Goal: Task Accomplishment & Management: Manage account settings

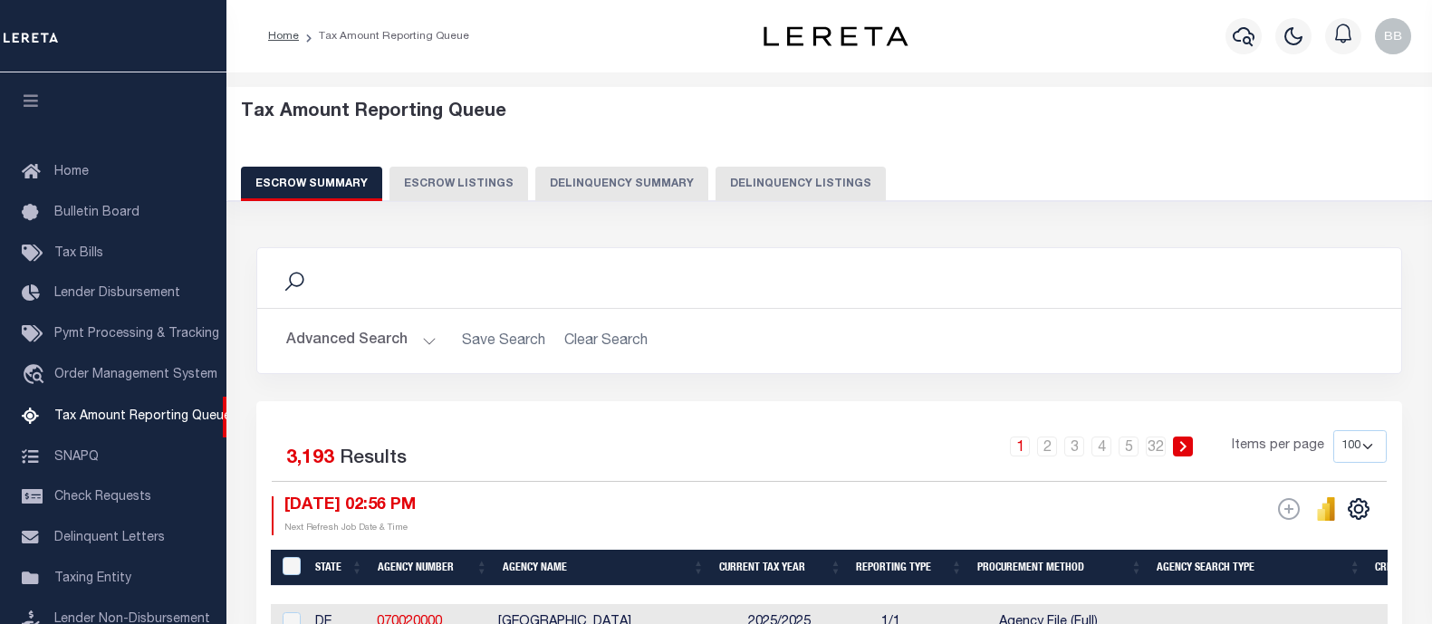
select select "100"
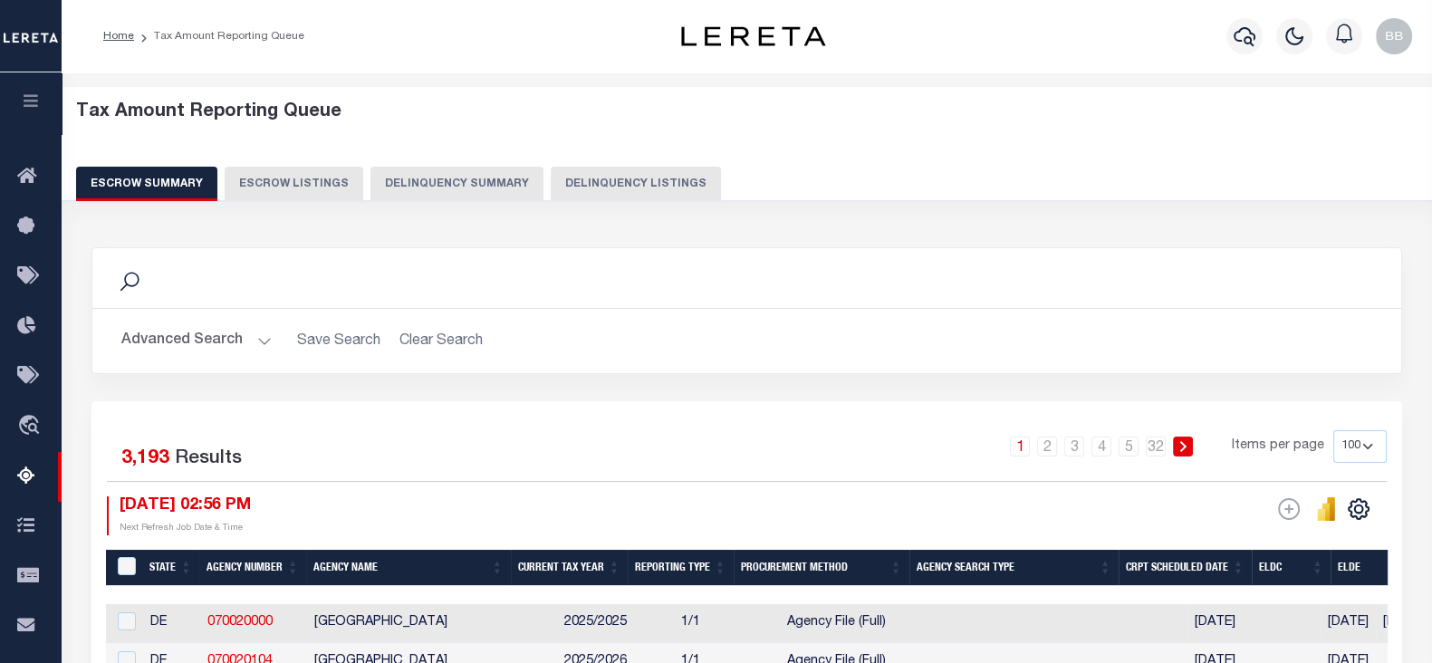
click at [663, 178] on button "Delinquency Listings" at bounding box center [636, 184] width 170 height 34
select select "100"
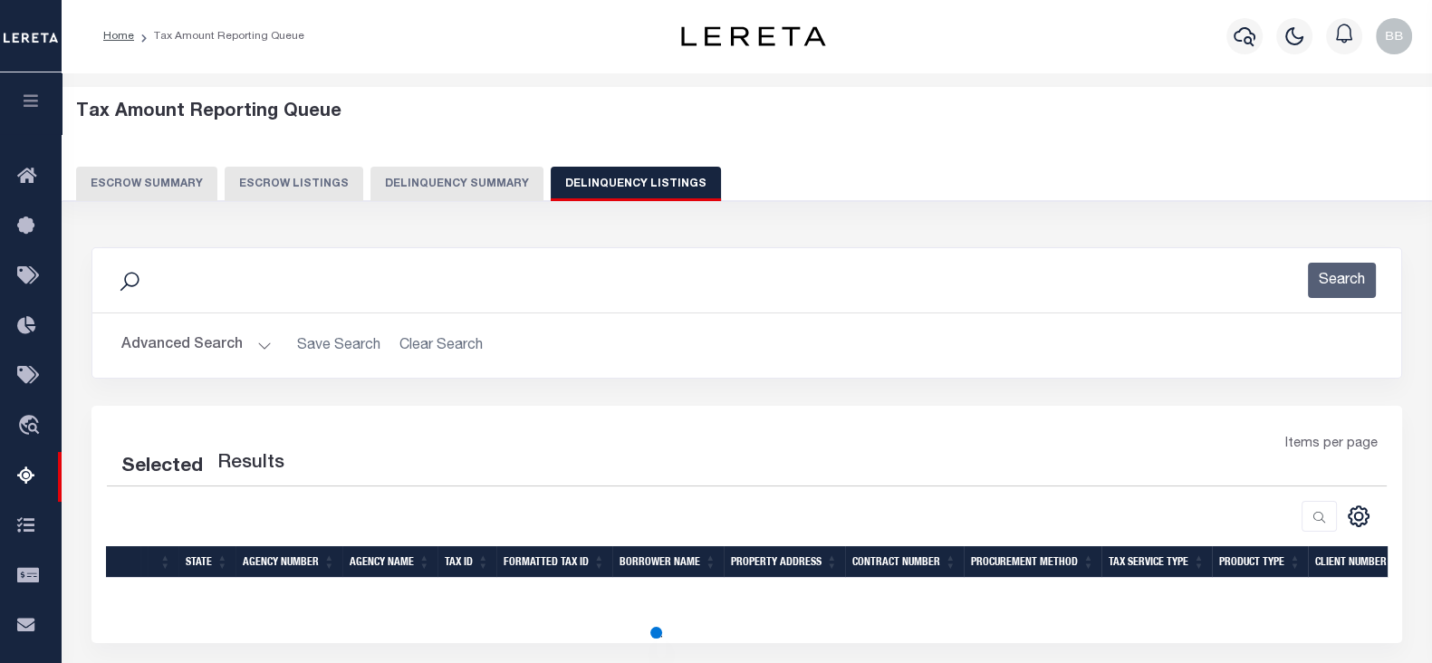
select select "100"
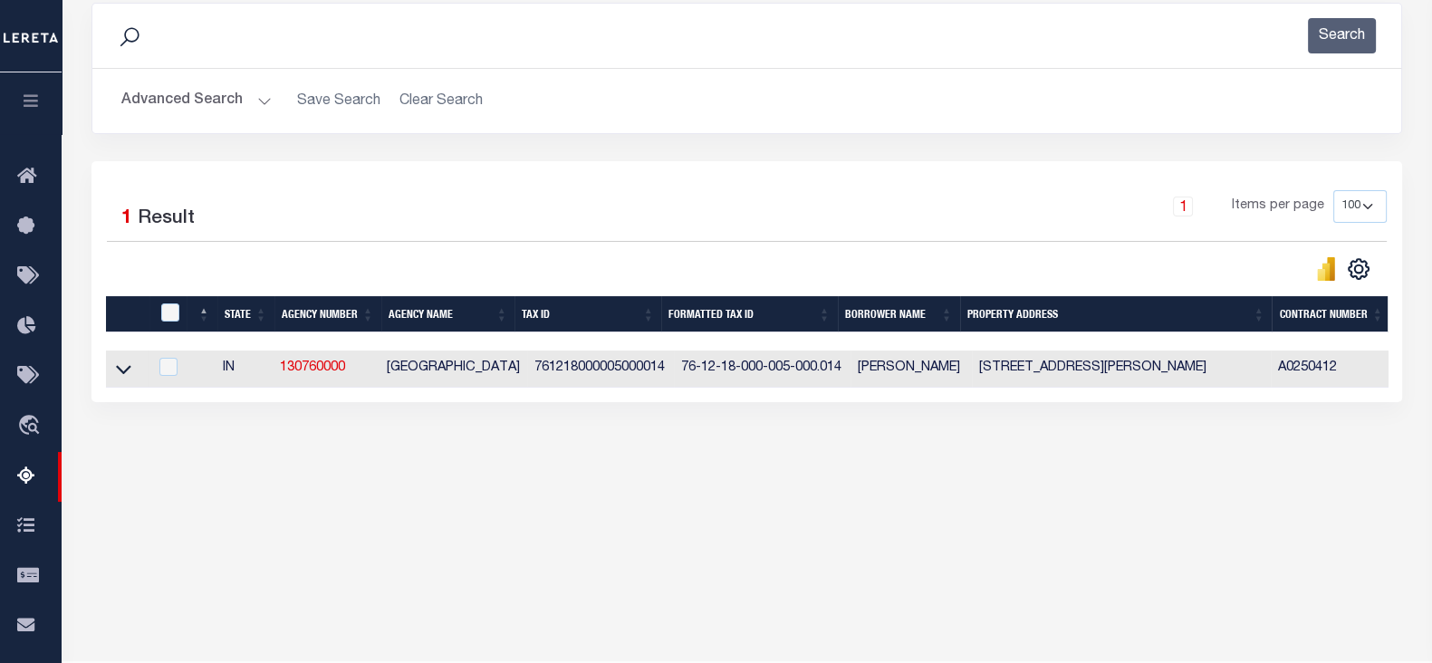
scroll to position [297, 0]
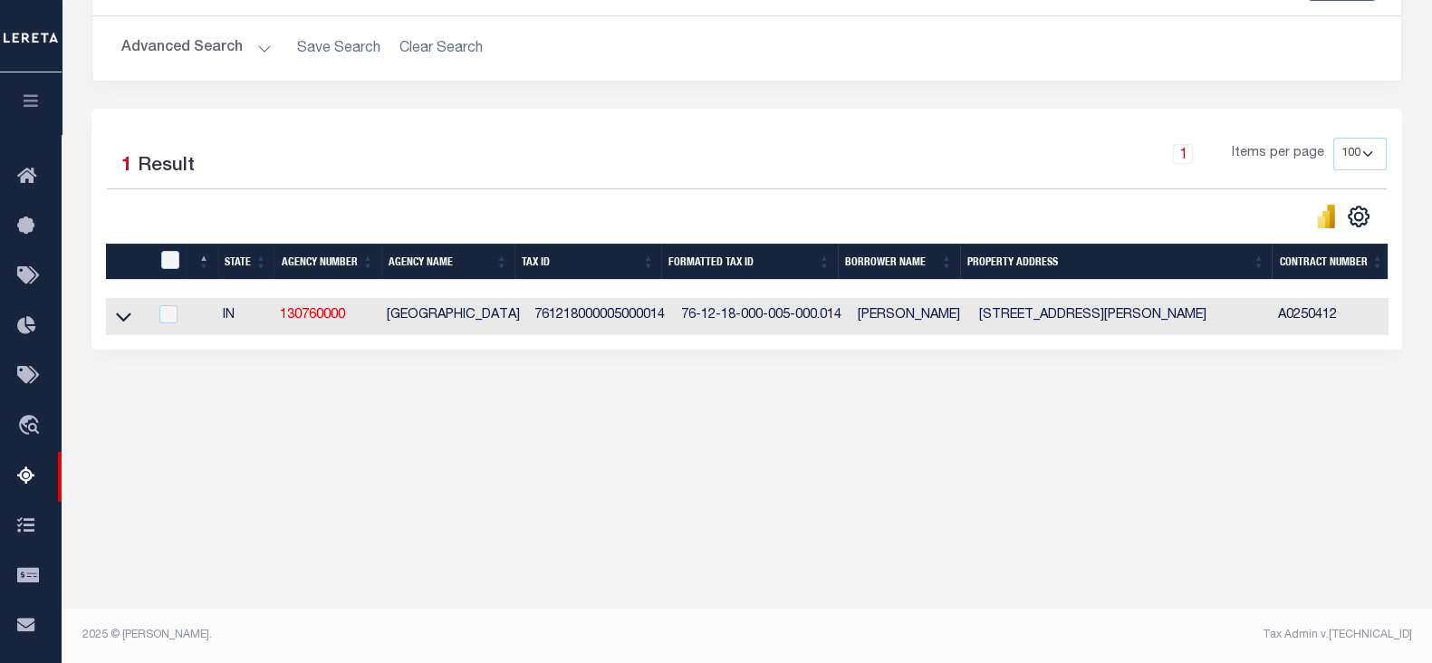
click at [593, 318] on td "761218000005000014" at bounding box center [600, 316] width 147 height 37
checkbox input "true"
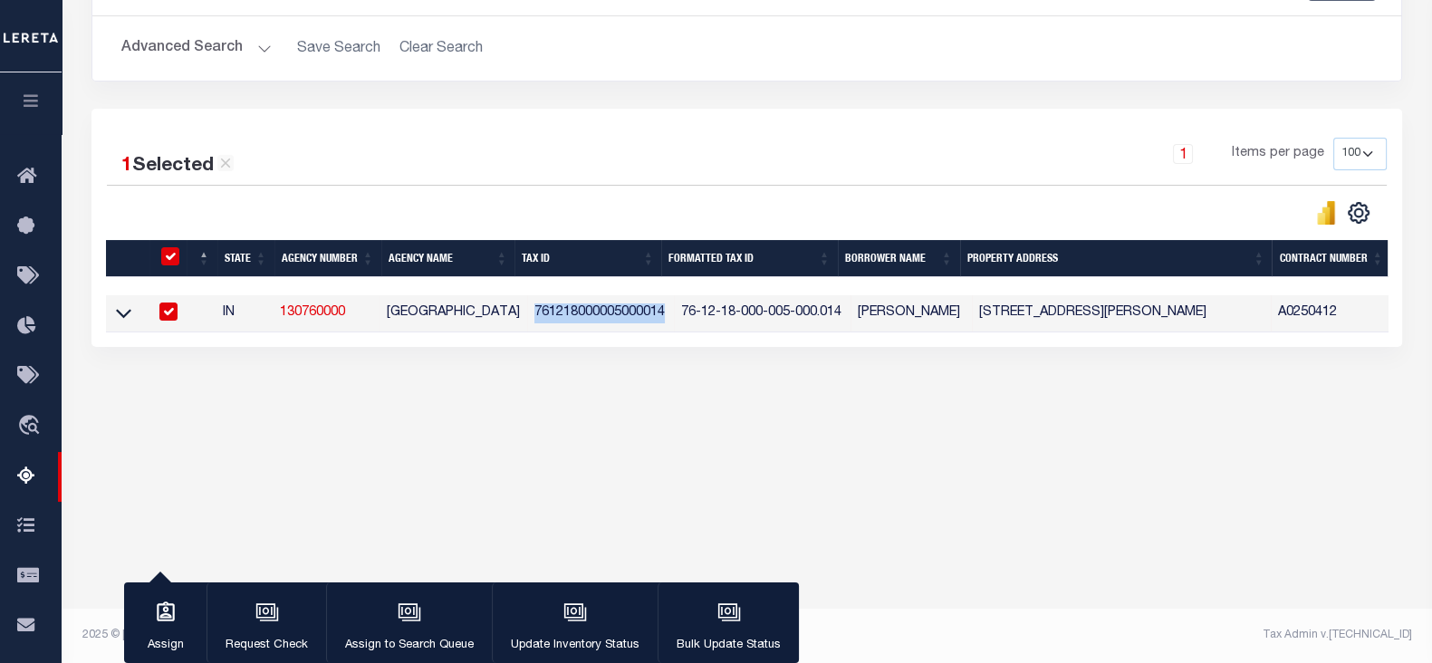
click at [593, 318] on td "761218000005000014" at bounding box center [600, 313] width 147 height 37
checkbox input "false"
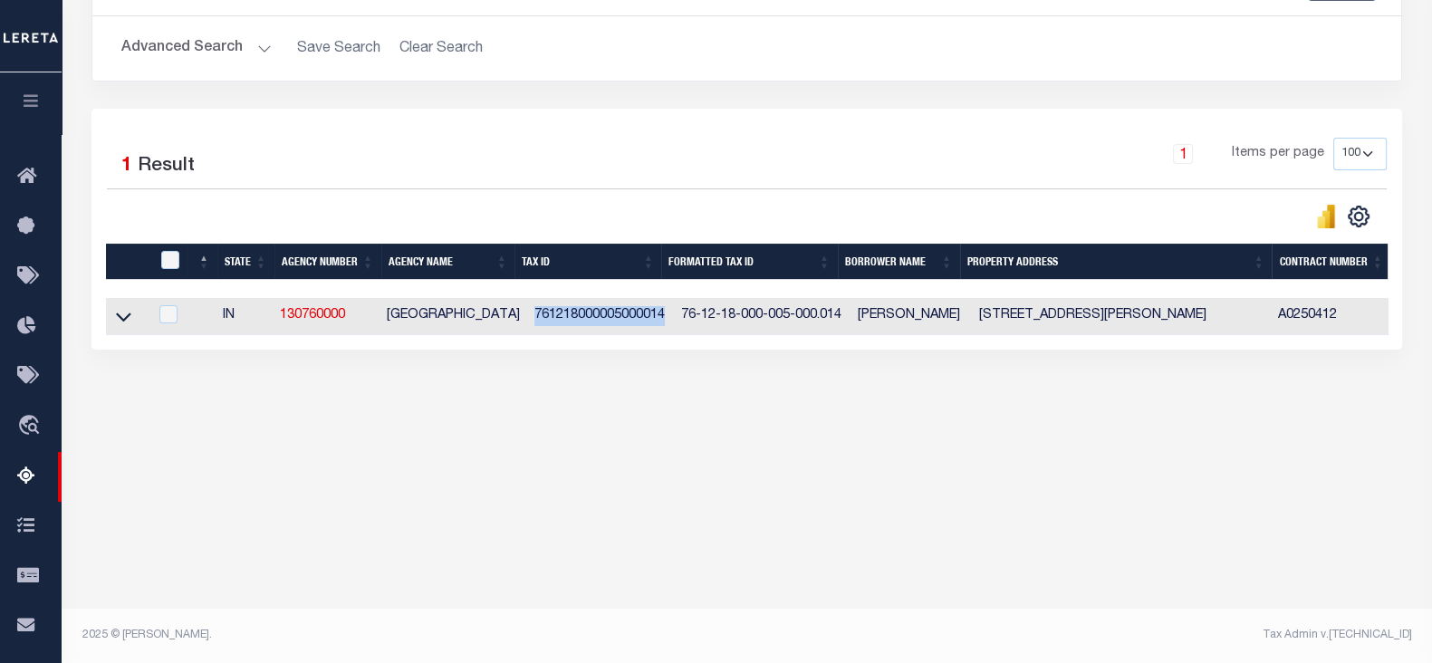
copy td "761218000005000014"
click at [134, 323] on td at bounding box center [127, 316] width 42 height 37
checkbox input "true"
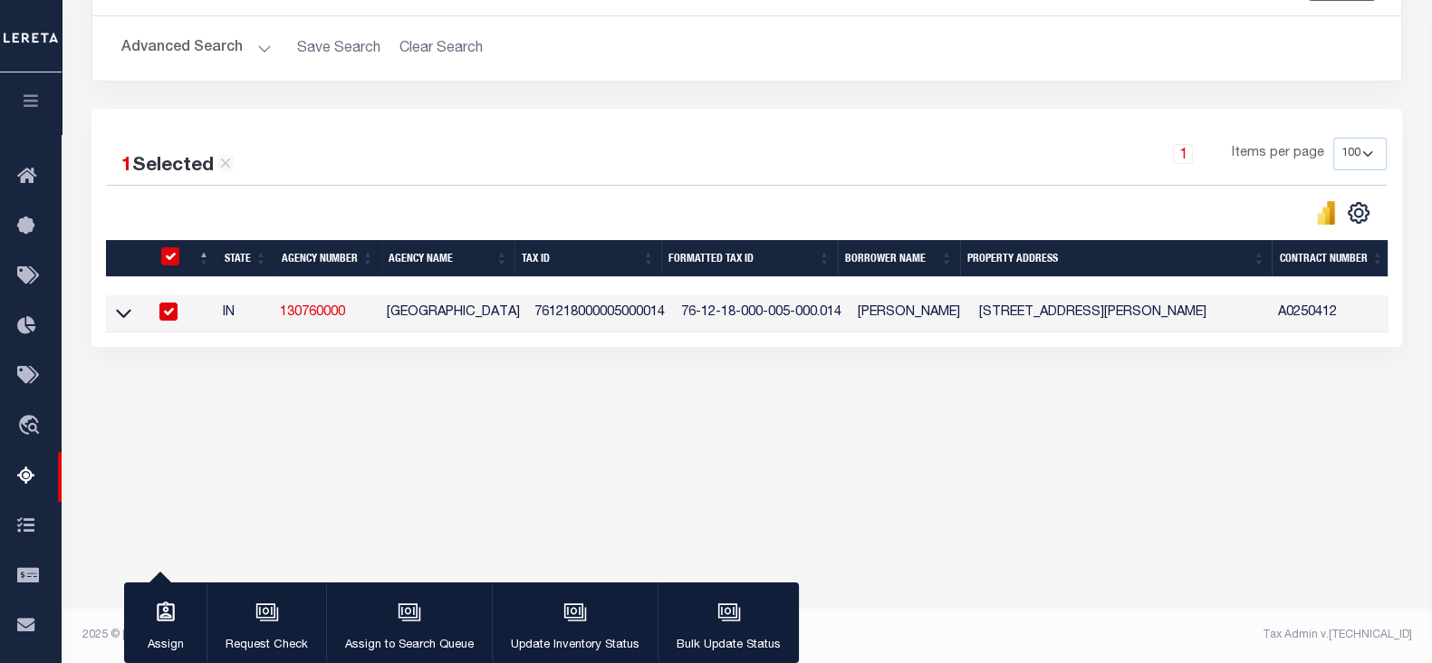
click at [113, 324] on td at bounding box center [127, 313] width 42 height 37
checkbox input "false"
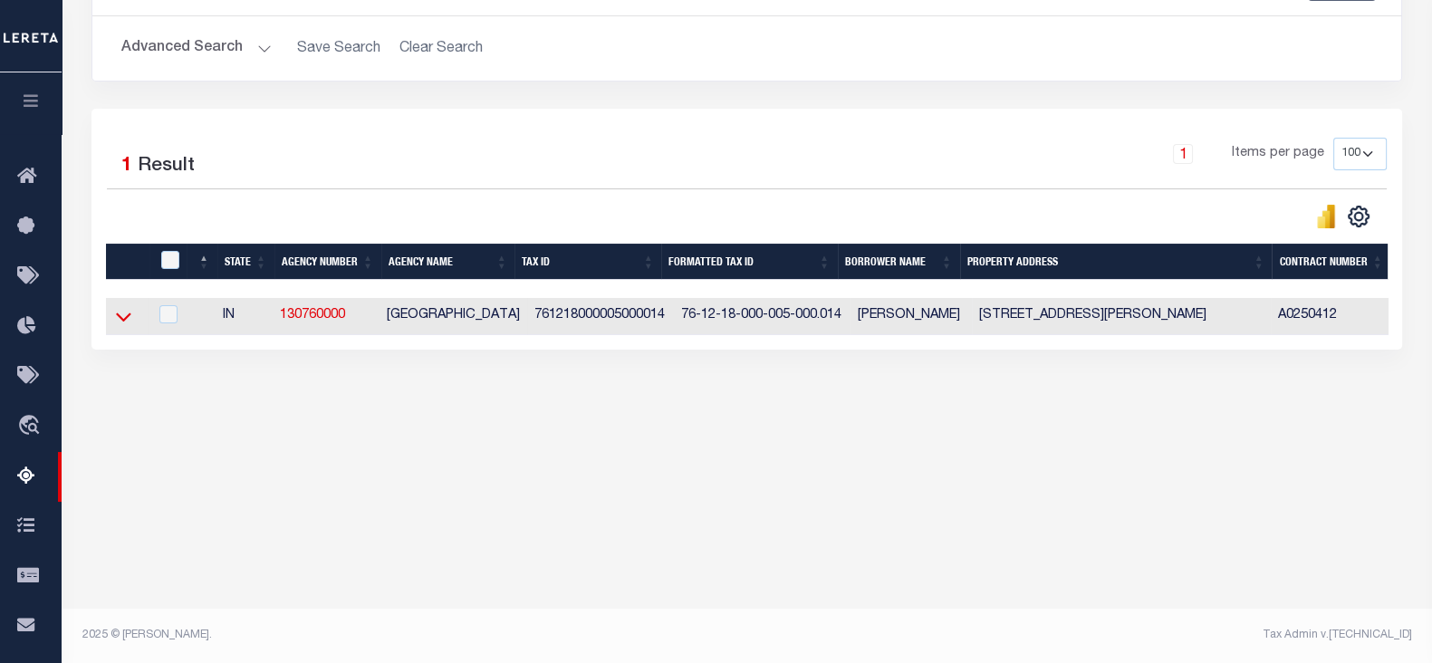
click at [130, 316] on icon at bounding box center [123, 317] width 15 height 9
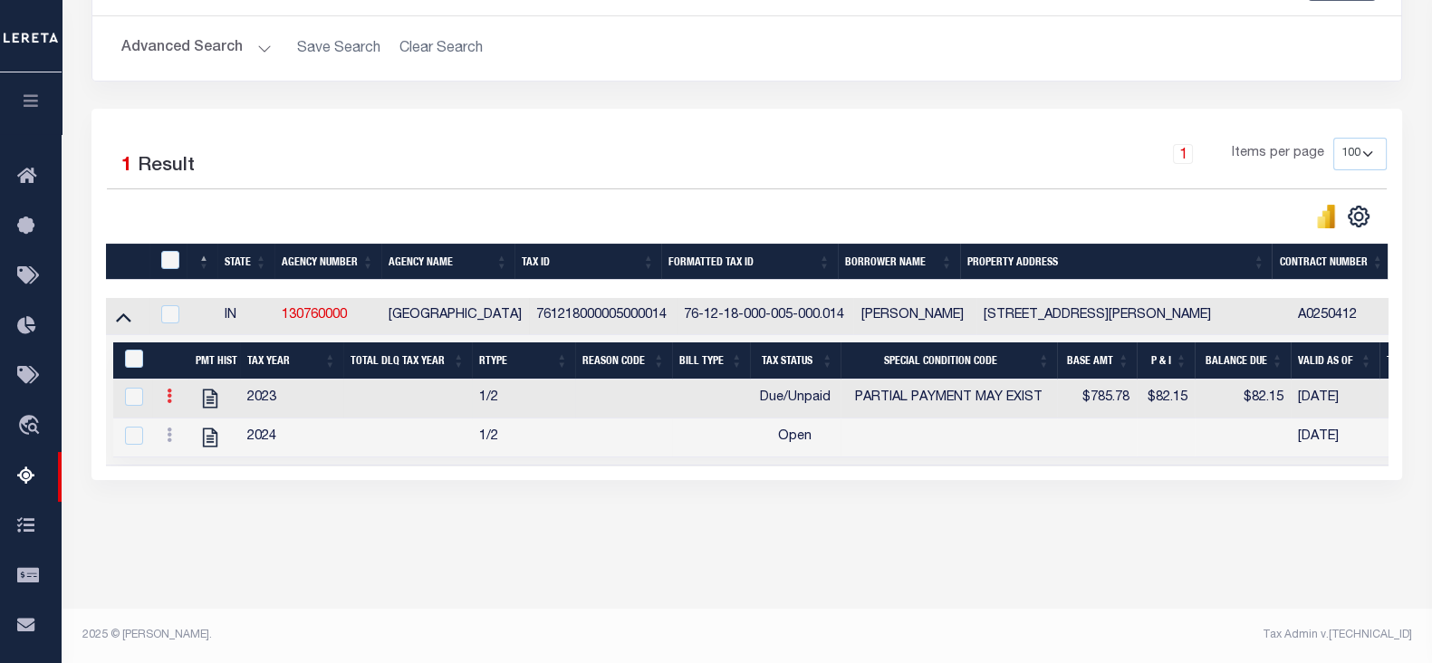
click at [167, 400] on icon at bounding box center [169, 396] width 5 height 14
click at [190, 466] on img "" at bounding box center [191, 456] width 18 height 19
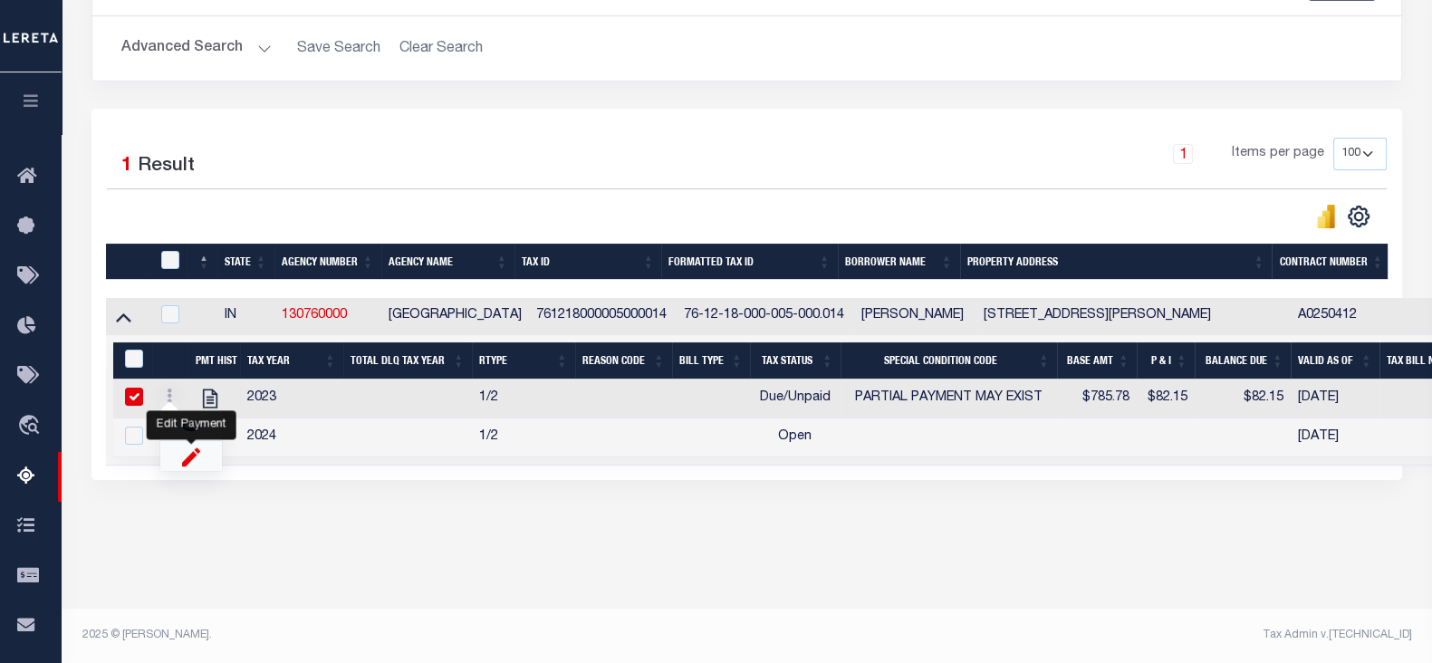
select select "DUE"
select select "15"
type input "$785.78"
type input "$82.15"
type input "[DATE]"
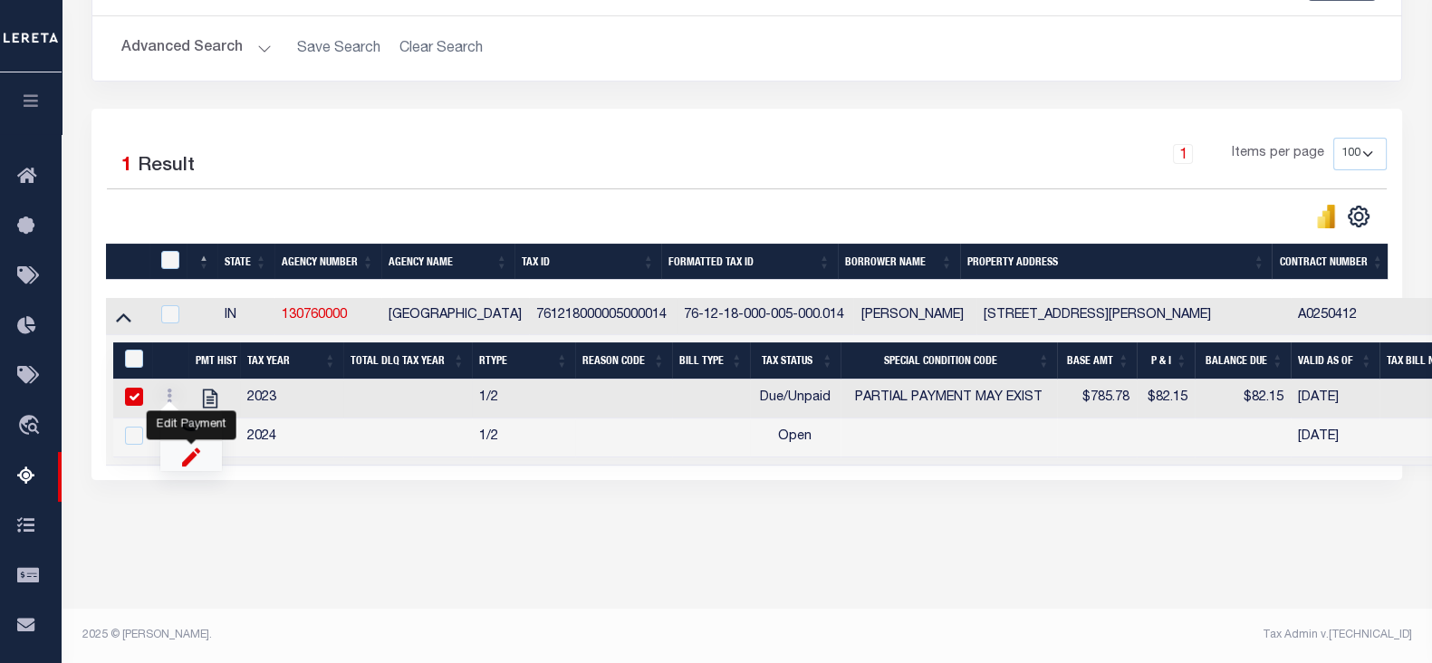
type input "02/28/2025"
type input "$82.15"
checkbox input "true"
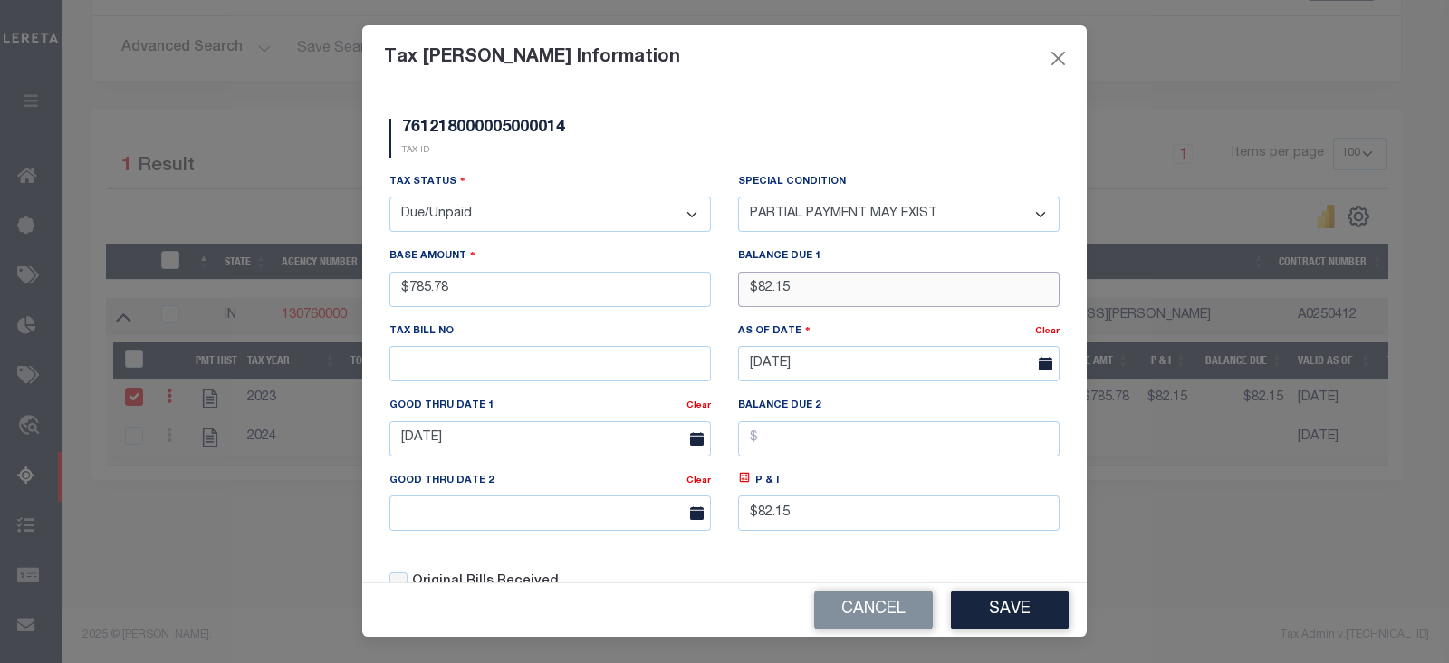
drag, startPoint x: 814, startPoint y: 303, endPoint x: 684, endPoint y: 296, distance: 130.6
click at [688, 295] on div "Tax Status - Select Status - Open Due/Unpaid Paid Incomplete No Tax Due Interna…" at bounding box center [724, 389] width 697 height 435
click at [543, 206] on select "- Select Status - Open Due/Unpaid Paid Incomplete No Tax Due Internal Refund Pr…" at bounding box center [550, 214] width 322 height 35
select select "PYD"
click at [389, 197] on select "- Select Status - Open Due/Unpaid Paid Incomplete No Tax Due Internal Refund Pr…" at bounding box center [550, 214] width 322 height 35
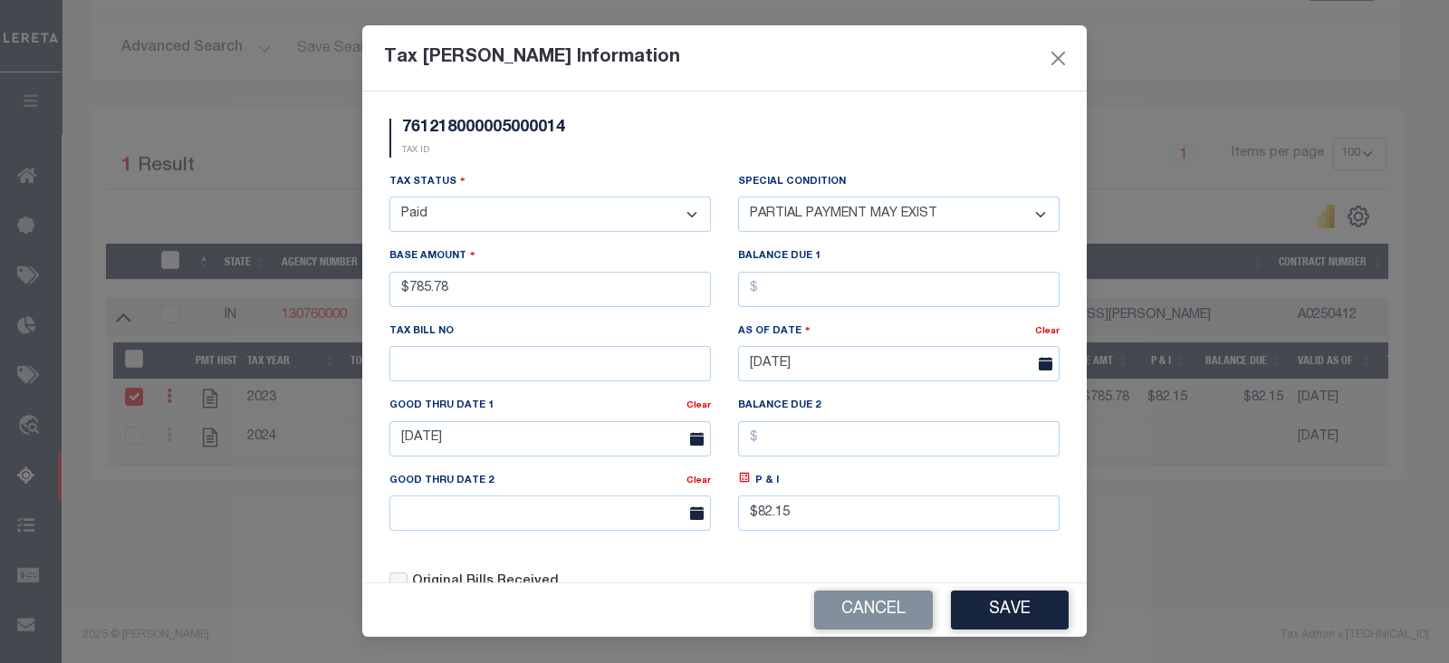
select select "0"
click at [1037, 332] on link "Clear" at bounding box center [1047, 331] width 24 height 9
click at [780, 367] on input "text" at bounding box center [899, 363] width 322 height 35
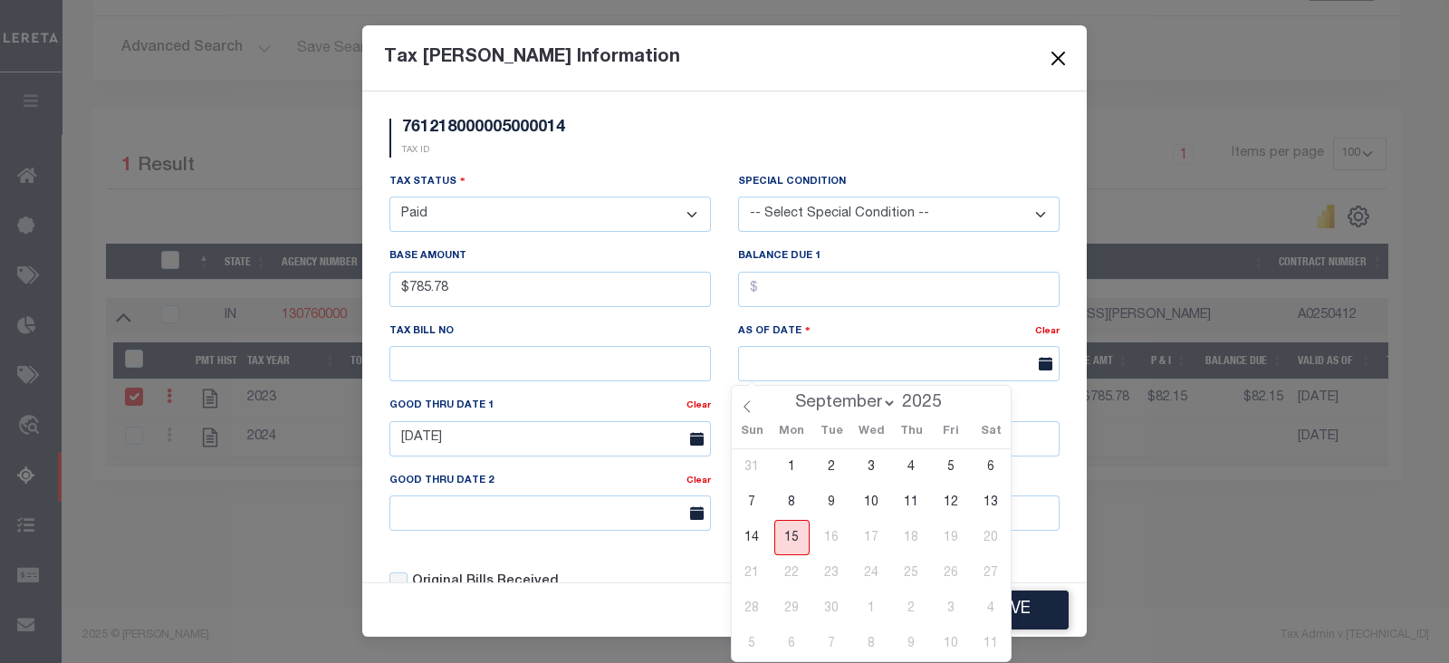
click at [787, 532] on span "15" at bounding box center [791, 537] width 35 height 35
type input "[DATE]"
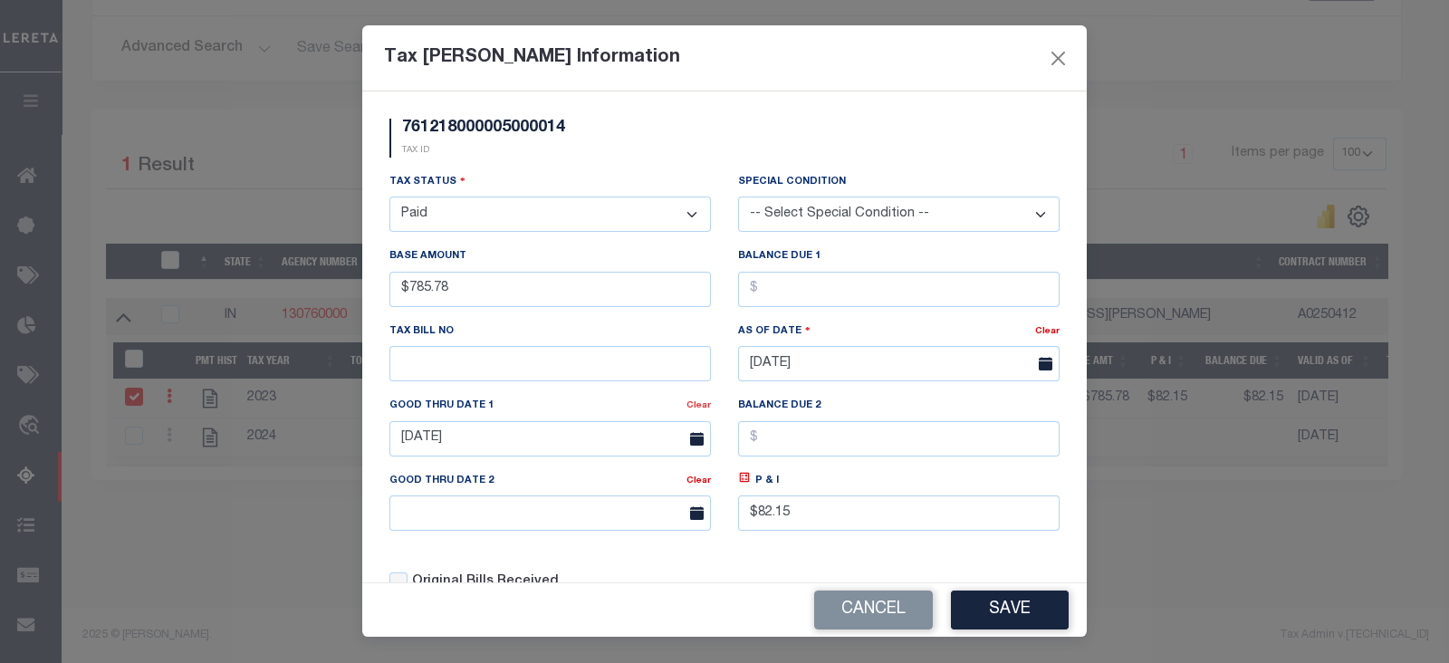
click at [687, 405] on link "Clear" at bounding box center [699, 405] width 24 height 9
drag, startPoint x: 820, startPoint y: 518, endPoint x: 840, endPoint y: 500, distance: 26.9
click at [702, 521] on div "Tax Status - Select Status - Open Due/Unpaid Paid Incomplete No Tax Due Interna…" at bounding box center [724, 389] width 697 height 435
click at [1010, 620] on button "Save" at bounding box center [1010, 610] width 118 height 39
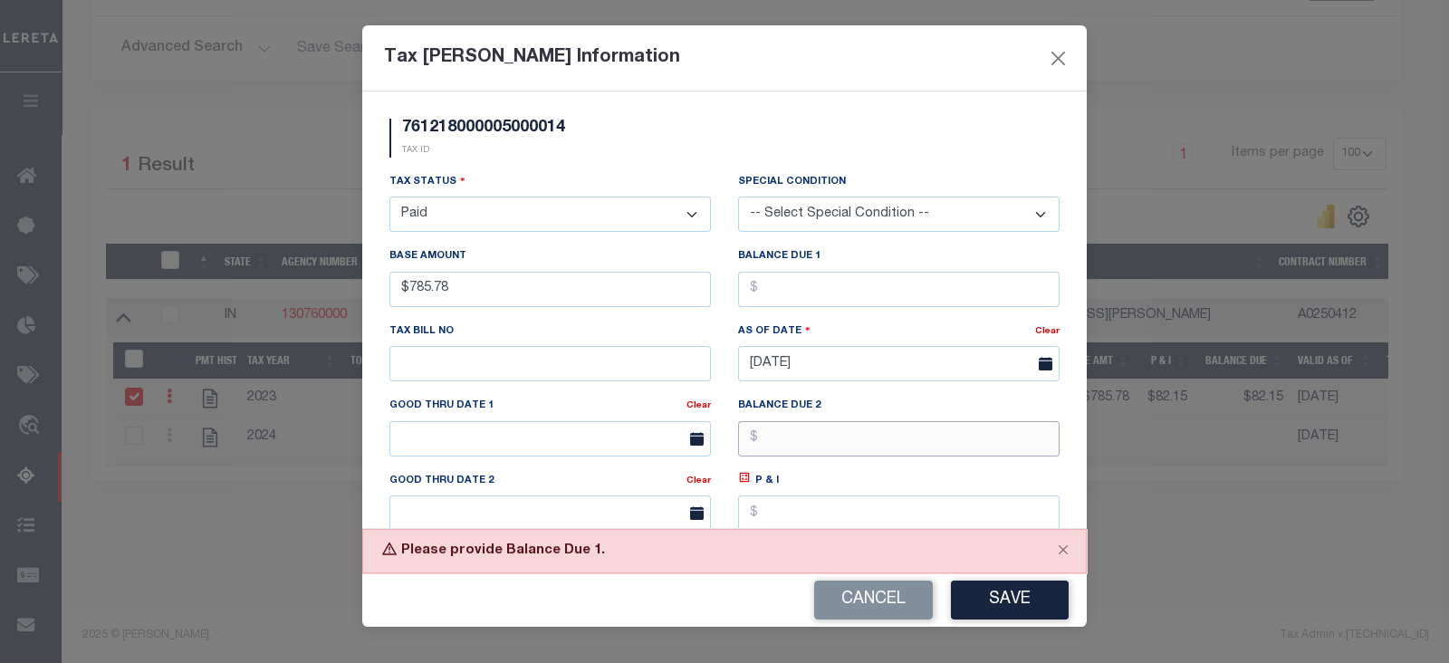
click at [806, 444] on input "text" at bounding box center [899, 438] width 322 height 35
click at [783, 286] on input "text" at bounding box center [899, 289] width 322 height 35
type input "$0.00"
click at [1038, 604] on button "Save" at bounding box center [1010, 600] width 118 height 39
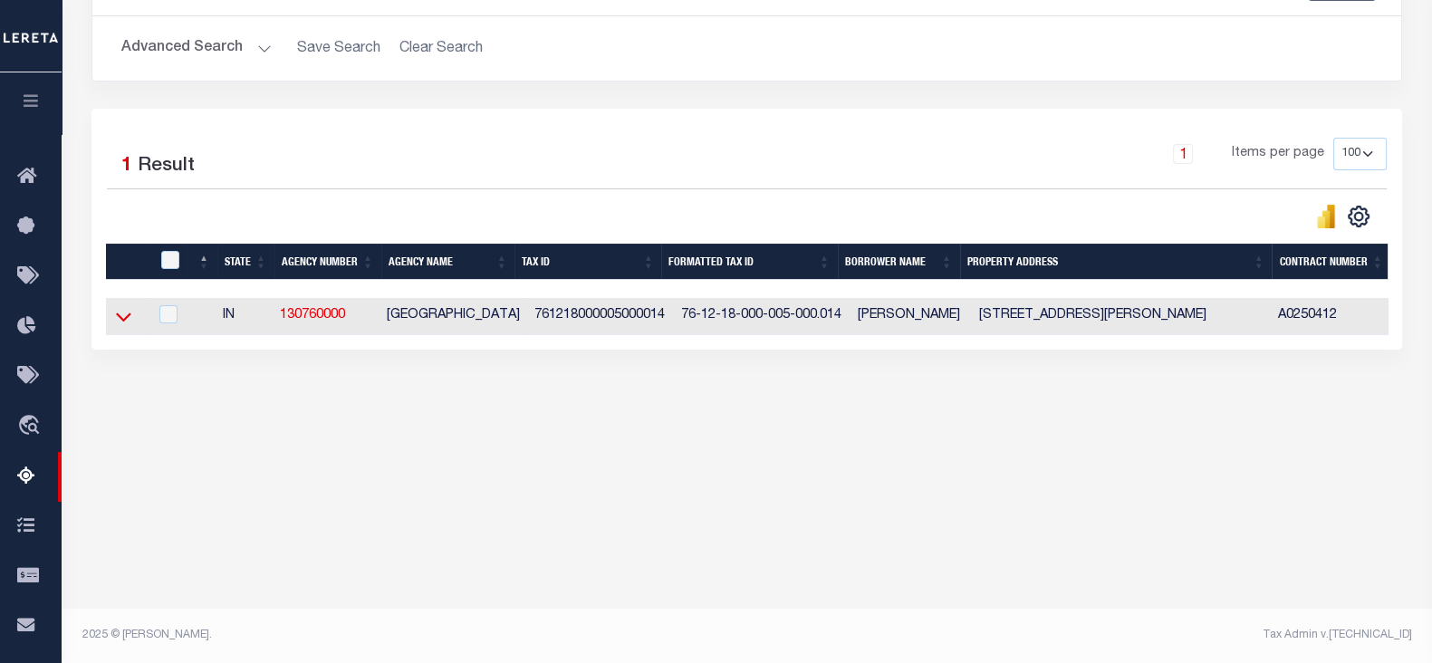
click at [118, 319] on icon at bounding box center [123, 317] width 15 height 9
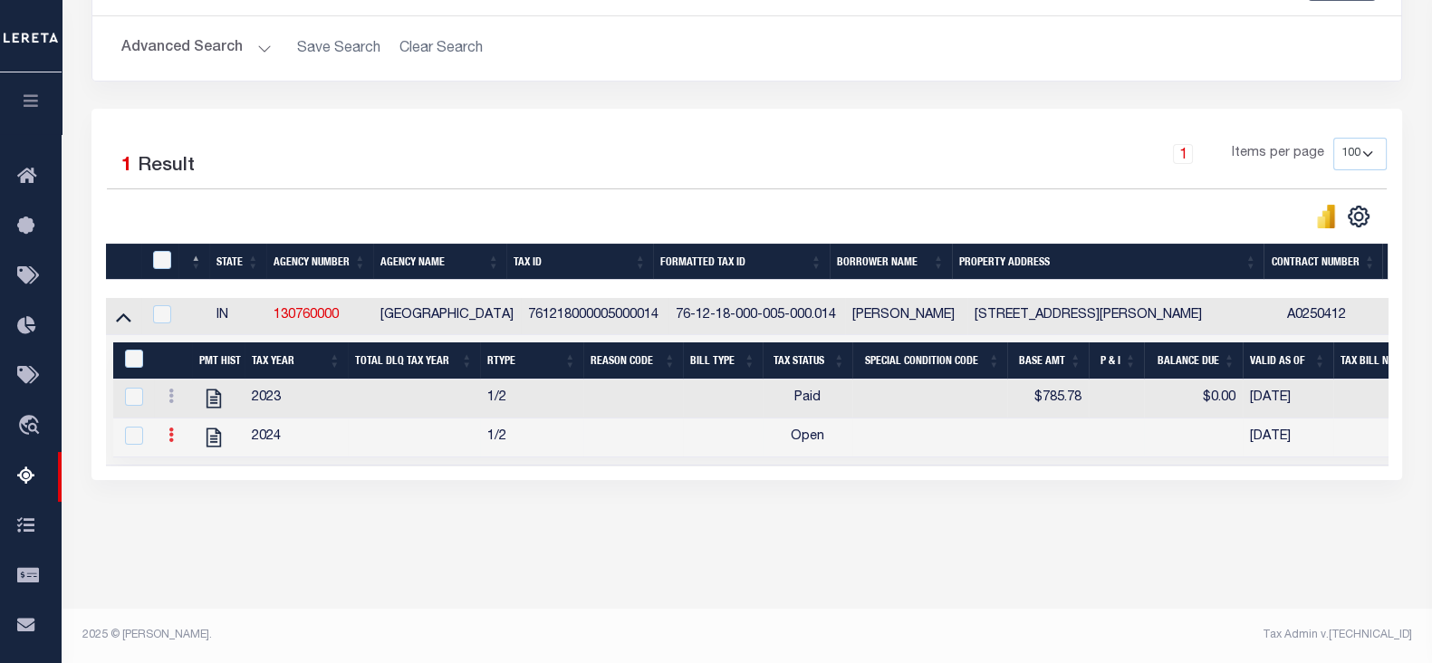
click at [168, 445] on link at bounding box center [171, 437] width 20 height 14
click at [195, 473] on img "" at bounding box center [193, 465] width 18 height 18
checkbox input "true"
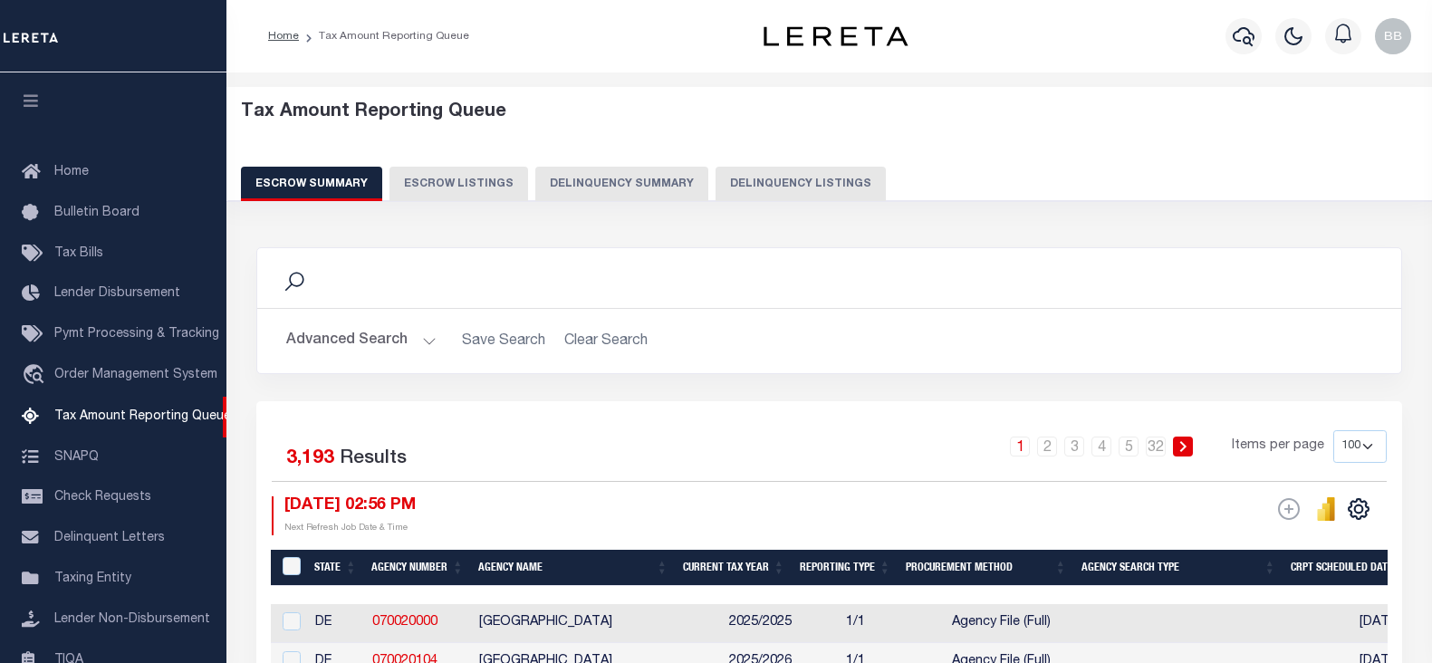
select select "100"
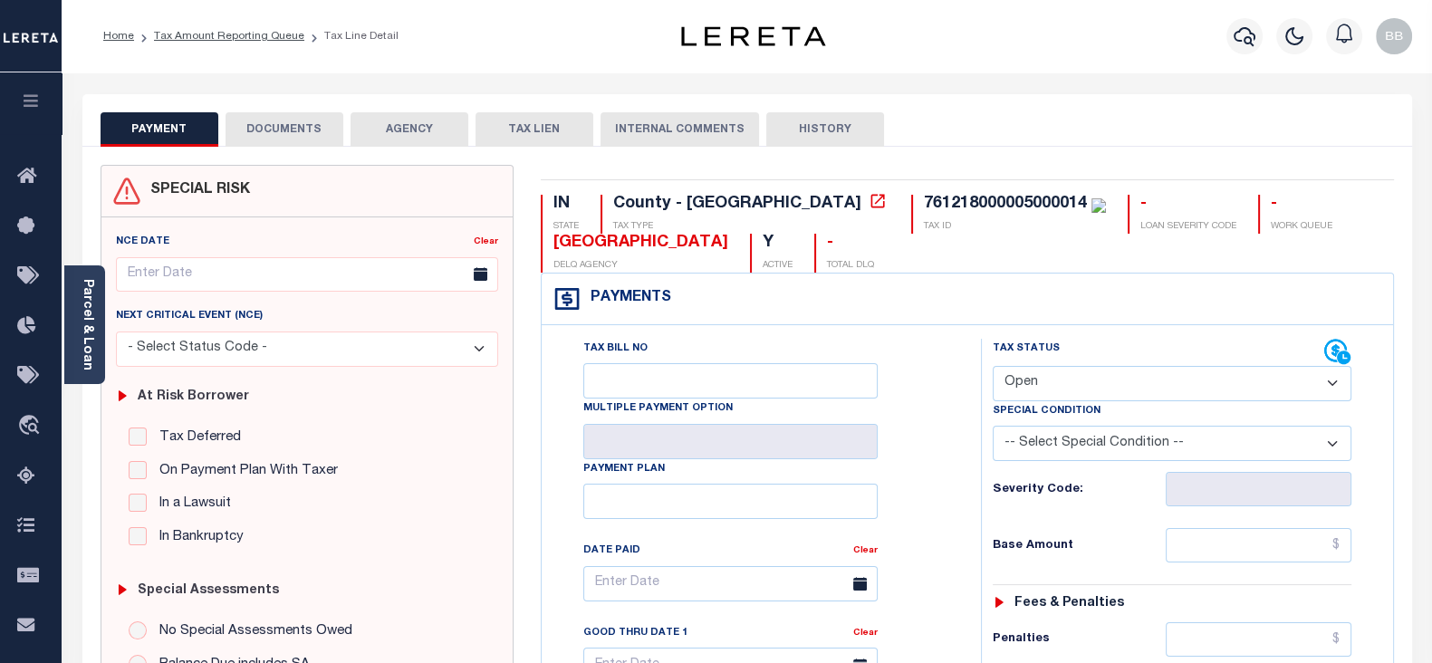
click at [1008, 373] on select "- Select Status Code - Open Due/Unpaid Paid Incomplete No Tax Due Internal Refu…" at bounding box center [1172, 383] width 359 height 35
select select "PYD"
click at [993, 366] on select "- Select Status Code - Open Due/Unpaid Paid Incomplete No Tax Due Internal Refu…" at bounding box center [1172, 383] width 359 height 35
type input "[DATE]"
